Goal: Task Accomplishment & Management: Check status

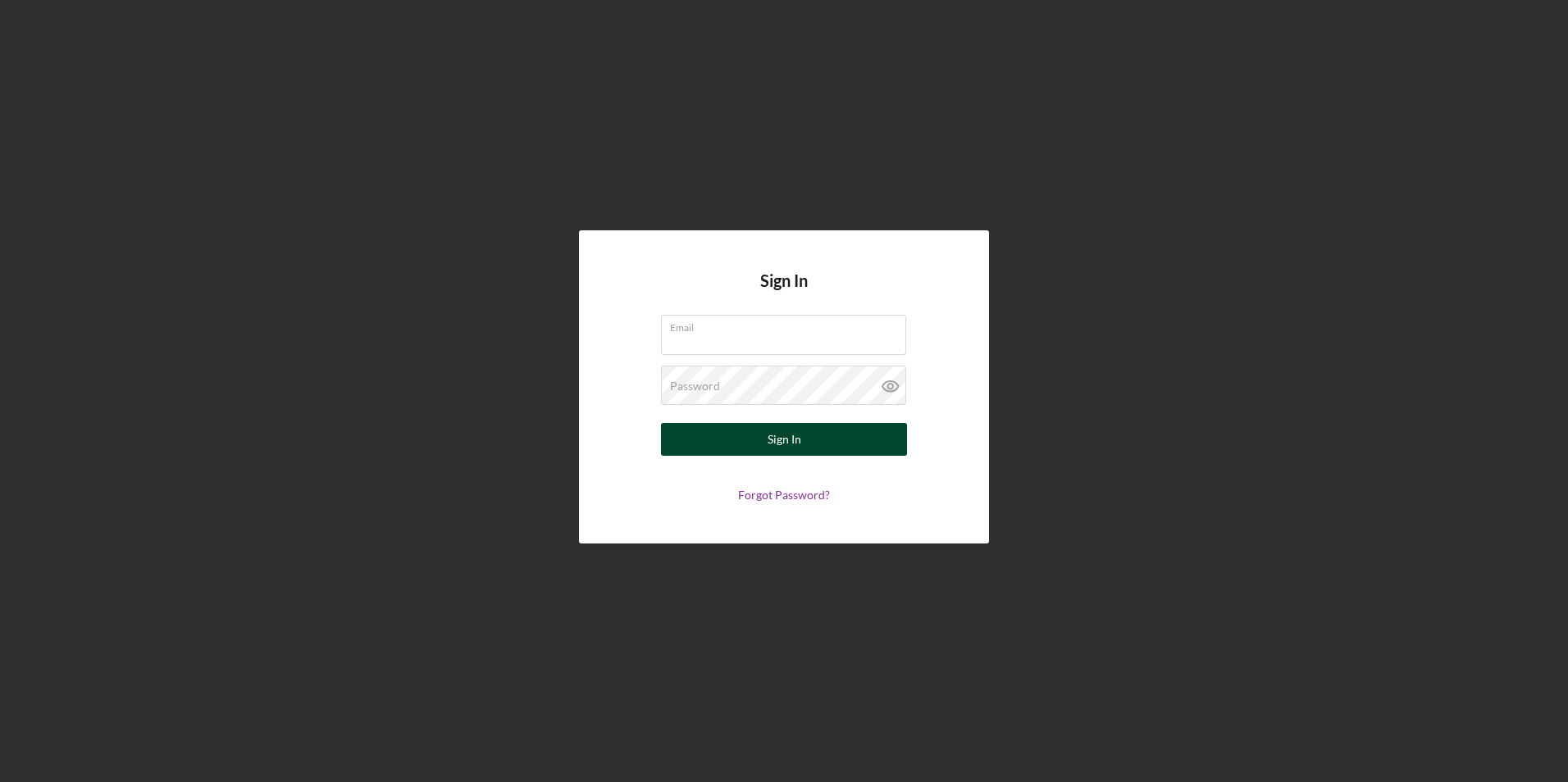
type input "[EMAIL_ADDRESS][DOMAIN_NAME]"
click at [778, 442] on div "Sign In" at bounding box center [784, 440] width 34 height 33
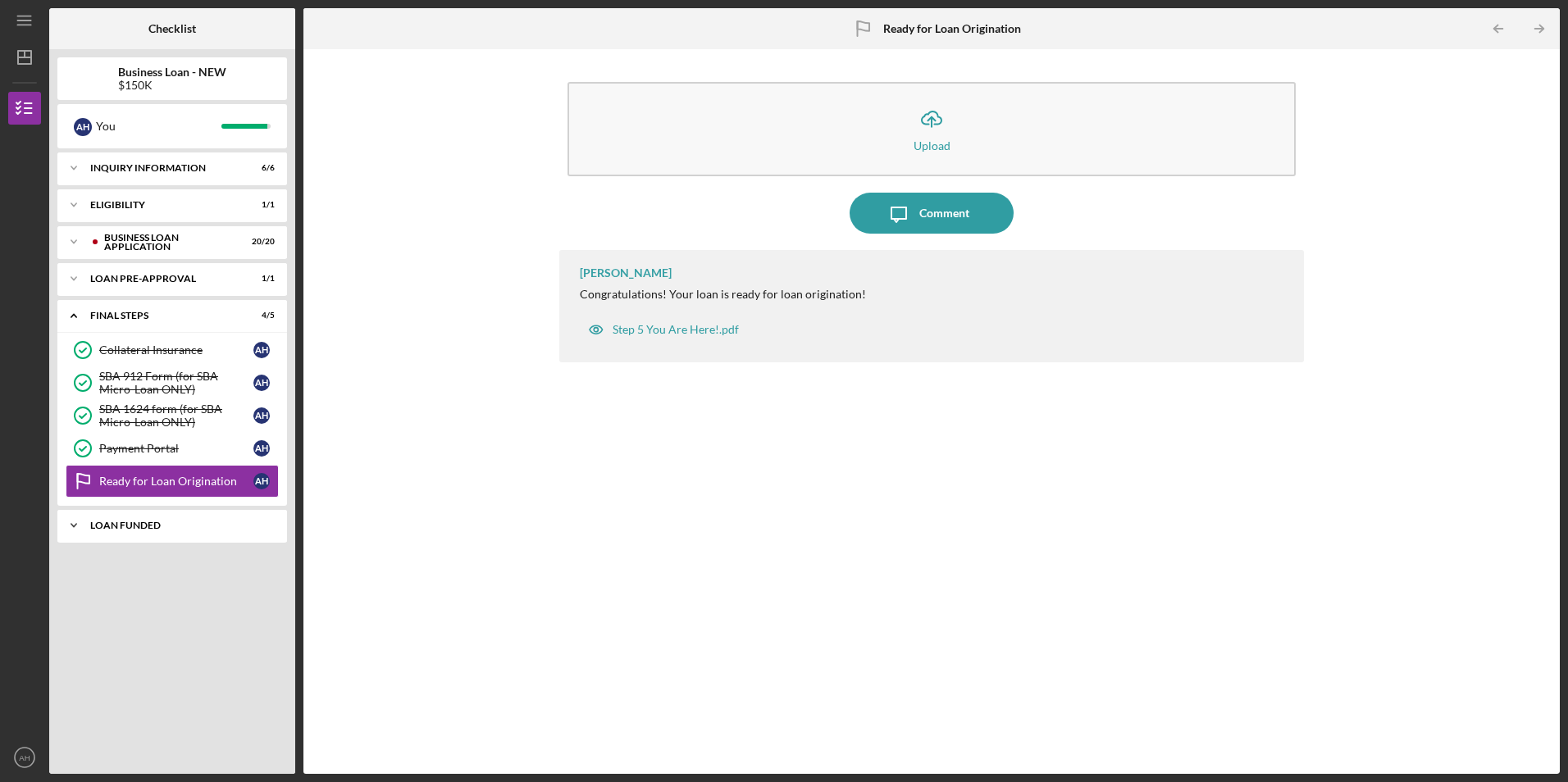
click at [137, 527] on div "LOAN FUNDED" at bounding box center [179, 526] width 177 height 10
click at [658, 328] on div "Step 5 You Are Here!.pdf" at bounding box center [676, 330] width 126 height 13
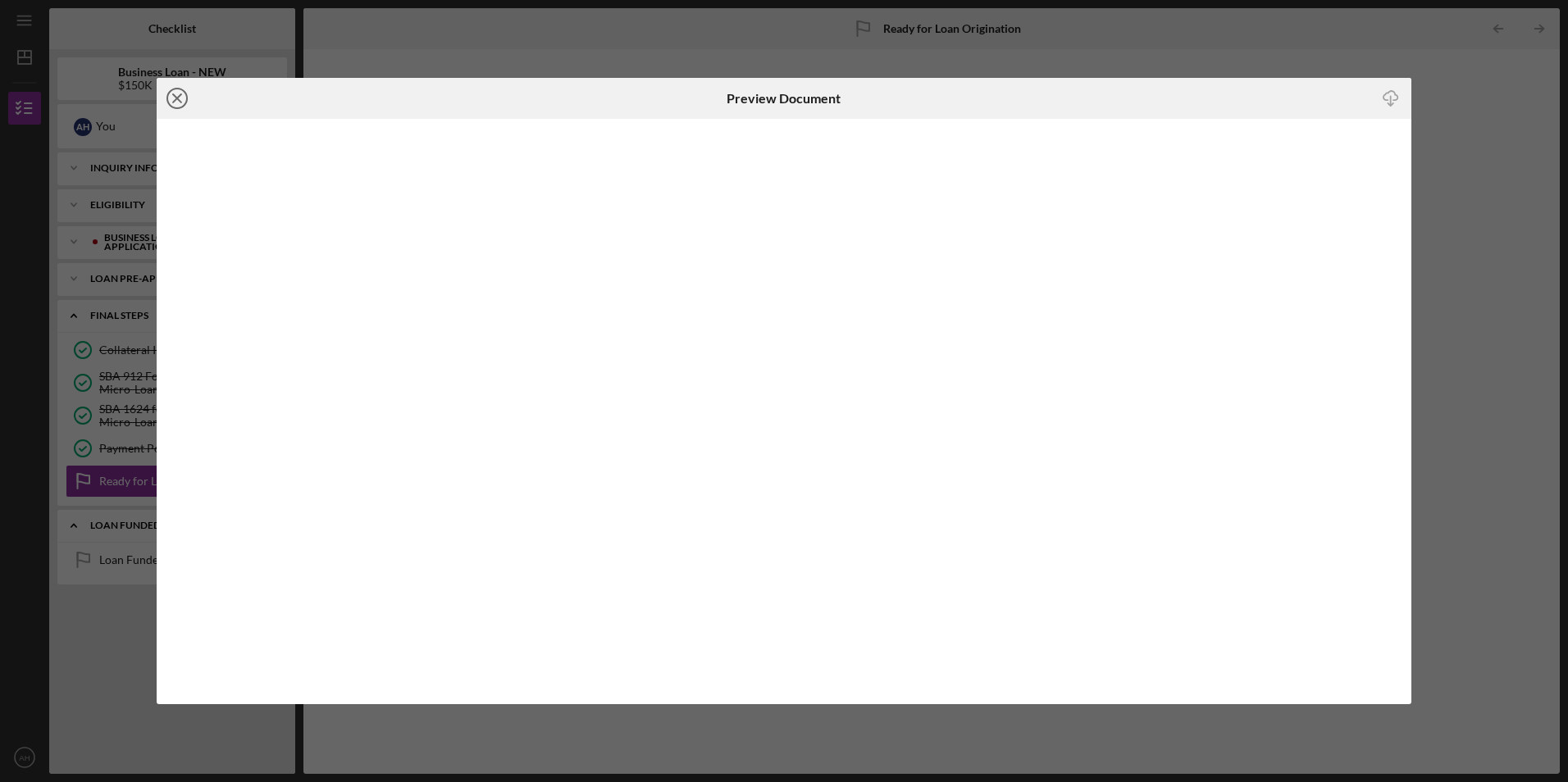
click at [176, 97] on line at bounding box center [177, 98] width 8 height 8
